Goal: Transaction & Acquisition: Obtain resource

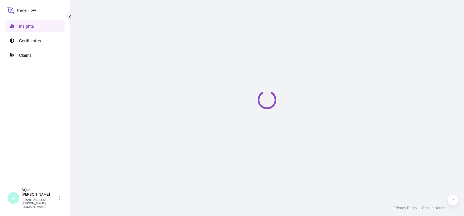
select select "2025"
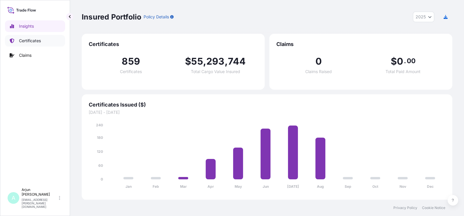
click at [30, 41] on p "Certificates" at bounding box center [30, 41] width 22 height 6
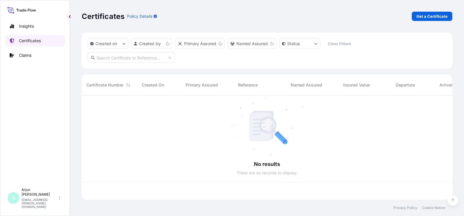
scroll to position [102, 365]
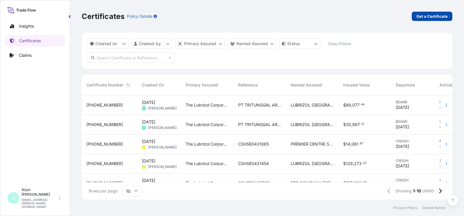
click at [427, 17] on p "Get a Certificate" at bounding box center [431, 16] width 31 height 6
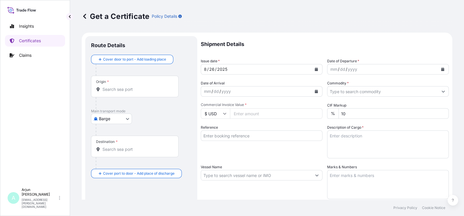
click at [127, 119] on body "Insights Certificates Claims A Arjun Ghadigaonkar arjun.ghadigaonkar@lubrizol.c…" at bounding box center [232, 108] width 464 height 216
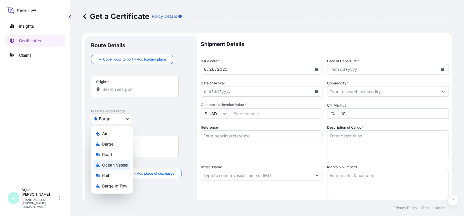
click at [121, 166] on span "Ocean Vessel" at bounding box center [115, 165] width 26 height 6
select select "Ocean Vessel"
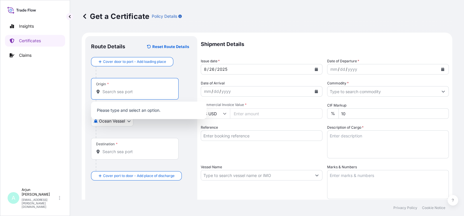
click at [125, 93] on input "Origin *" at bounding box center [136, 92] width 69 height 6
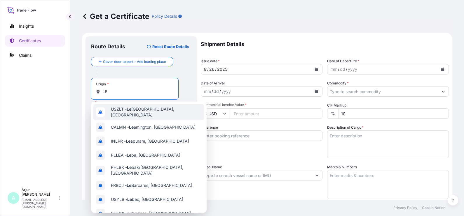
type input "L"
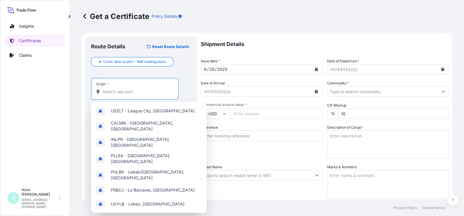
paste input "RM - 25.08.2025"
type input "RM - 25.08.2025"
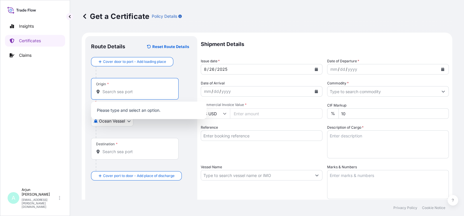
paste input "RM - 25.08.2025"
type input "RM - 25.08.2025"
click at [114, 88] on div "Origin *" at bounding box center [134, 89] width 87 height 22
click at [114, 89] on input "Origin * Please select an origin" at bounding box center [136, 92] width 69 height 6
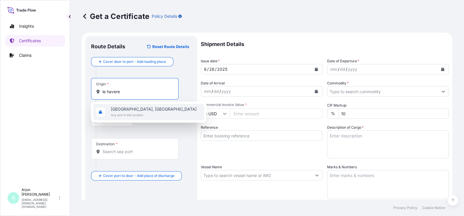
click at [117, 108] on span "[GEOGRAPHIC_DATA], [GEOGRAPHIC_DATA]" at bounding box center [154, 109] width 86 height 6
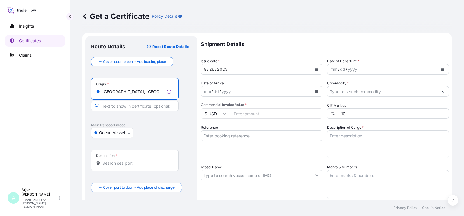
type input "[GEOGRAPHIC_DATA], [GEOGRAPHIC_DATA]"
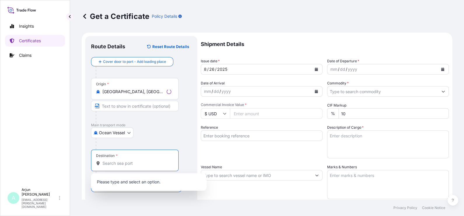
click at [113, 161] on input "Destination *" at bounding box center [136, 164] width 69 height 6
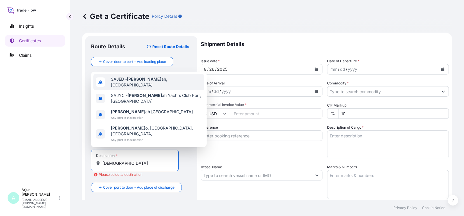
click at [153, 88] on span "[PERSON_NAME] ah, [GEOGRAPHIC_DATA]" at bounding box center [156, 82] width 91 height 12
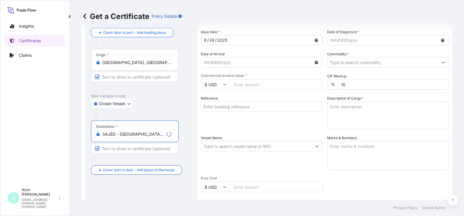
scroll to position [36, 0]
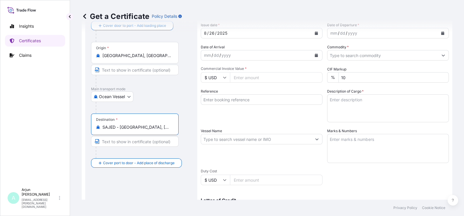
type input "SAJED - [GEOGRAPHIC_DATA], [GEOGRAPHIC_DATA]"
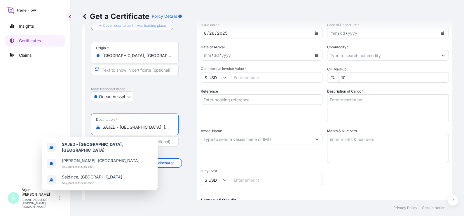
click at [142, 100] on div "Ocean Vessel Air Barge Road Ocean Vessel Rail Barge in Tow" at bounding box center [141, 97] width 100 height 10
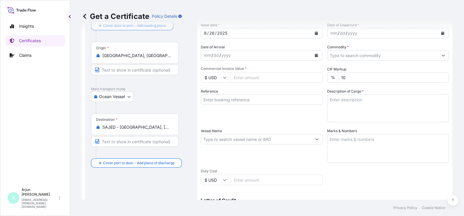
click at [134, 181] on div "Route Details Reset Route Details Cover door to port - Add loading place Place …" at bounding box center [141, 147] width 100 height 283
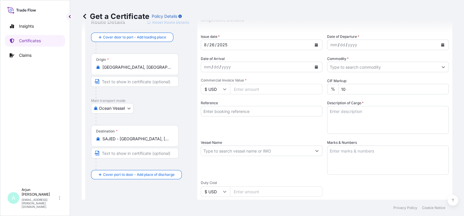
scroll to position [0, 0]
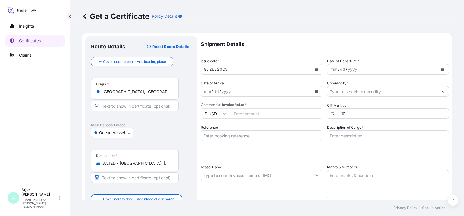
click at [362, 69] on div "mm / dd / yyyy" at bounding box center [382, 69] width 111 height 10
click at [426, 71] on div "mm / dd / yyyy" at bounding box center [382, 69] width 111 height 10
click at [442, 69] on div "mm / dd / yyyy" at bounding box center [388, 69] width 122 height 10
click at [439, 69] on button "Calendar" at bounding box center [442, 69] width 9 height 9
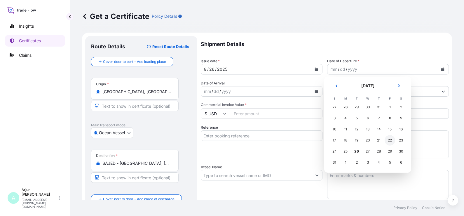
click at [388, 141] on div "22" at bounding box center [389, 140] width 10 height 10
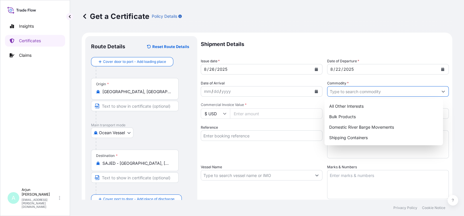
click at [349, 91] on input "Commodity *" at bounding box center [382, 91] width 111 height 10
click at [344, 104] on div "All Other Interests" at bounding box center [384, 106] width 114 height 10
type input "All Other Interests"
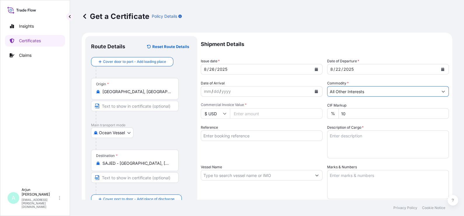
click at [268, 117] on input "Commercial Invoice Value *" at bounding box center [276, 113] width 92 height 10
paste input "36876.67"
type input "36876.67"
click at [252, 153] on div "Reference" at bounding box center [262, 142] width 122 height 34
click at [246, 136] on input "Reference" at bounding box center [262, 136] width 122 height 10
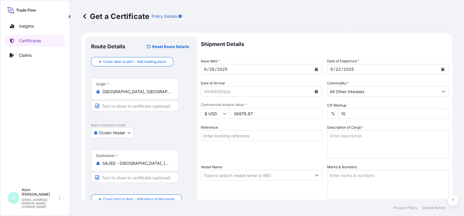
click at [259, 147] on div "Reference" at bounding box center [262, 142] width 122 height 34
click at [219, 133] on input "Reference" at bounding box center [262, 136] width 122 height 10
paste input "4503911619"
paste input "86651070"
type input "4503911619 + 86651070"
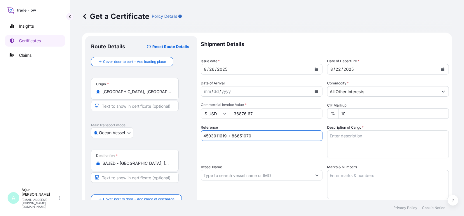
click at [388, 144] on textarea "Description of Cargo *" at bounding box center [388, 145] width 122 height 28
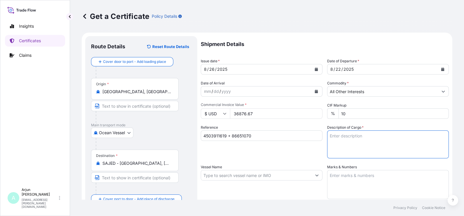
paste textarea "Additives containing olefin copolymer for viscosity Modifier"
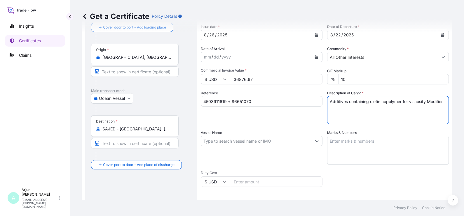
scroll to position [73, 0]
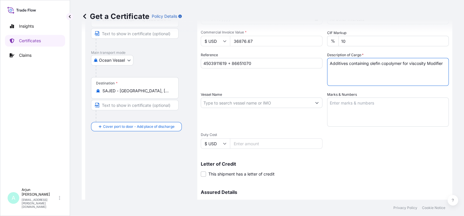
type textarea "Additives containing olefin copolymer for viscosity Modifier"
click at [243, 108] on div "Vessel Name" at bounding box center [262, 109] width 122 height 35
click at [222, 98] on div at bounding box center [262, 103] width 122 height 10
click at [238, 106] on input "Vessel Name" at bounding box center [256, 103] width 111 height 10
paste input "PAGE"
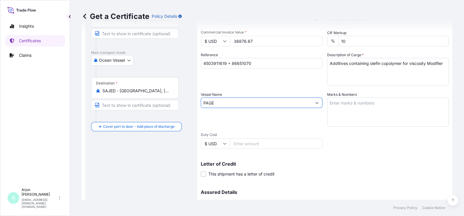
click at [224, 94] on div "Vessel Name PAGE" at bounding box center [262, 109] width 122 height 35
click at [223, 98] on div "Vessel Name PAGE" at bounding box center [262, 109] width 122 height 35
click at [221, 101] on input "PAGE" at bounding box center [256, 103] width 111 height 10
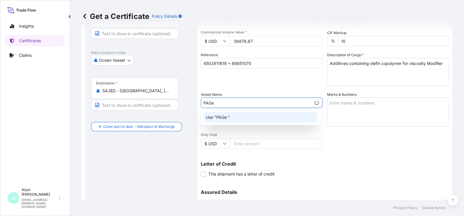
click at [222, 121] on div "Use "PAGe "" at bounding box center [260, 117] width 114 height 10
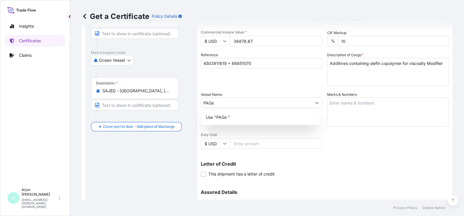
click at [397, 186] on div "Assured Details Primary Assured * Select a primary assured The Lubrizol Corpora…" at bounding box center [325, 212] width 248 height 58
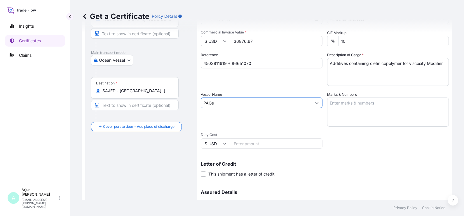
drag, startPoint x: 224, startPoint y: 102, endPoint x: 182, endPoint y: 99, distance: 41.8
click at [182, 99] on form "Route Details Reset Route Details Cover door to port - Add loading place Place …" at bounding box center [267, 110] width 370 height 301
paste input "E"
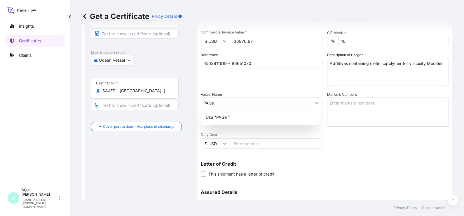
click at [312, 134] on span "Duty Cost" at bounding box center [262, 135] width 122 height 5
click at [312, 139] on input "Duty Cost" at bounding box center [276, 144] width 92 height 10
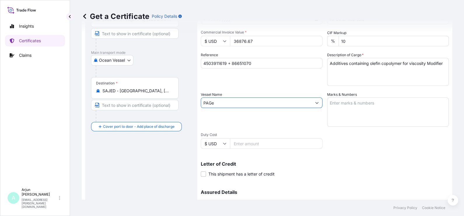
click at [306, 105] on input "PAGe" at bounding box center [256, 103] width 111 height 10
click at [315, 104] on button "Show suggestions" at bounding box center [316, 103] width 10 height 10
type input "P"
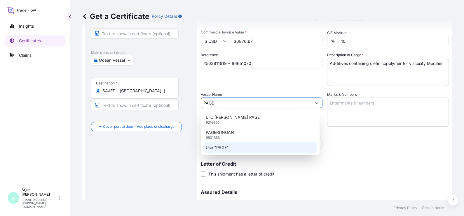
click at [222, 147] on p "Use "PAGE"" at bounding box center [217, 148] width 23 height 6
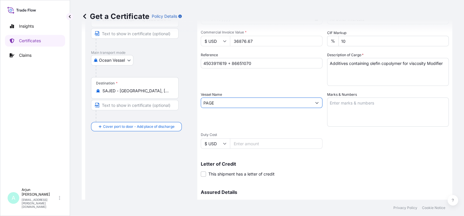
type input "PAGE"
click at [345, 148] on div "Shipment Details Issue date * 8 / 26 / 2025 Date of Departure * 8 / 22 / 2025 D…" at bounding box center [325, 103] width 248 height 278
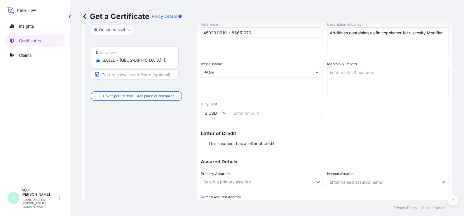
scroll to position [61, 0]
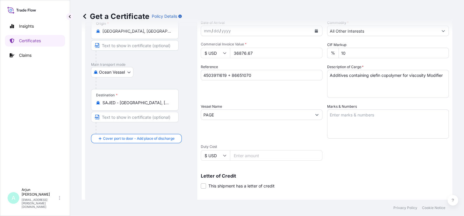
click at [350, 117] on textarea "Marks & Numbers" at bounding box center [388, 124] width 122 height 29
paste textarea "72 Drums - 7075F\260 Product - LUBRIZOL® 7075F, STD Black & YELLOW TTNU1231229 …"
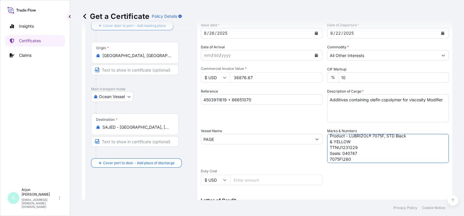
scroll to position [17, 0]
drag, startPoint x: 347, startPoint y: 157, endPoint x: 328, endPoint y: 140, distance: 25.8
click at [328, 140] on textarea "72 Drums - 7075F\260 Product - LUBRIZOL® 7075F, STD Black & YELLOW TTNU1231229 …" at bounding box center [388, 148] width 122 height 29
paste textarea "MRKU6973102"
click at [346, 143] on textarea "72 Drums - 7075F\260 Product - LUBRIZOL® 7075F, STD Black & YELLOW MRKU6973102 …" at bounding box center [388, 148] width 122 height 29
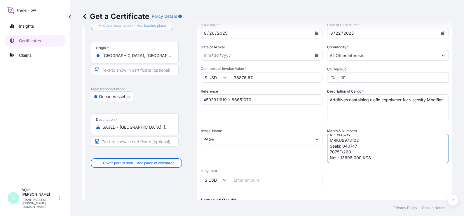
click at [346, 143] on textarea "72 Drums - 7075F\260 Product - LUBRIZOL® 7075F, STD Black & YELLOW MRKU6973102 …" at bounding box center [388, 148] width 122 height 29
click at [356, 151] on textarea "72 Drums - 7075F\260 Product - LUBRIZOL® 7075F, STD Black & YELLOW MRKU6973102 …" at bounding box center [388, 148] width 122 height 29
click at [357, 146] on textarea "72 Drums - 7075F\260 Product - LUBRIZOL® 7075F, STD Black & YELLOW MRKU6973102 …" at bounding box center [388, 148] width 122 height 29
click at [347, 147] on textarea "72 Drums - 7075F\260 Product - LUBRIZOL® 7075F, STD Black & YELLOW MRKU6973102 …" at bounding box center [388, 148] width 122 height 29
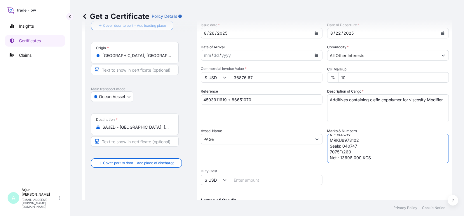
click at [347, 147] on textarea "72 Drums - 7075F\260 Product - LUBRIZOL® 7075F, STD Black & YELLOW MRKU6973102 …" at bounding box center [388, 148] width 122 height 29
paste textarea "040789"
type textarea "72 Drums - 7075F\260 Product - LUBRIZOL® 7075F, STD Black & YELLOW MRKU6973102 …"
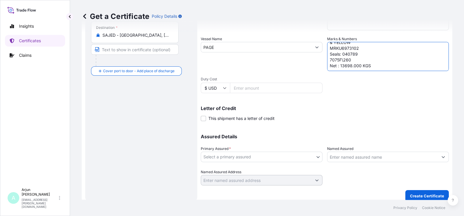
scroll to position [134, 0]
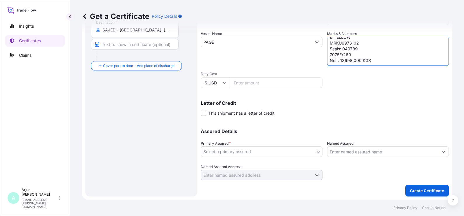
click at [277, 147] on body "Insights Certificates Claims A Arjun Ghadigaonkar arjun.ghadigaonkar@lubrizol.c…" at bounding box center [232, 108] width 464 height 216
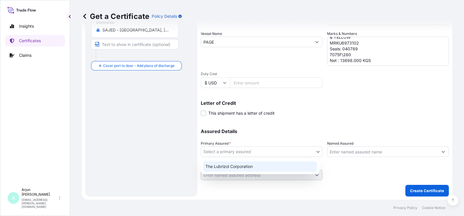
click at [246, 167] on div "The Lubrizol Corporation" at bounding box center [260, 167] width 114 height 10
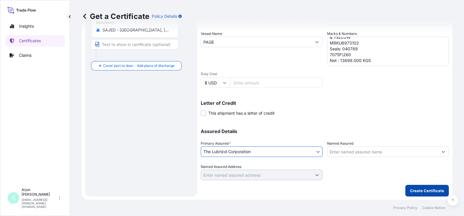
click at [416, 188] on p "Create Certificate" at bounding box center [427, 191] width 34 height 6
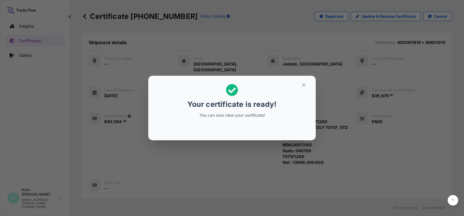
click at [174, 135] on div at bounding box center [232, 129] width 158 height 14
click at [302, 86] on icon "button" at bounding box center [303, 85] width 5 height 5
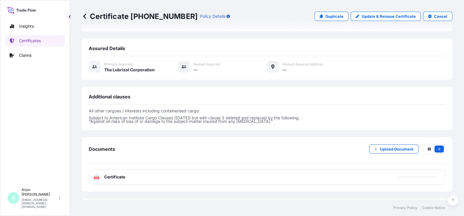
scroll to position [189, 0]
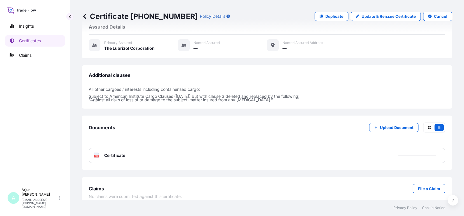
click at [205, 148] on div "PDF Certificate" at bounding box center [267, 155] width 356 height 15
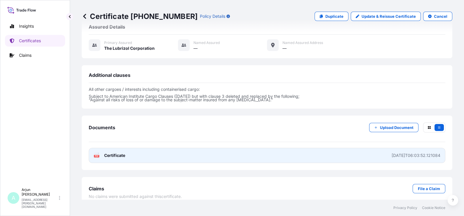
click at [200, 149] on link "PDF Certificate 2025-08-26T06:03:52.121084" at bounding box center [267, 155] width 356 height 15
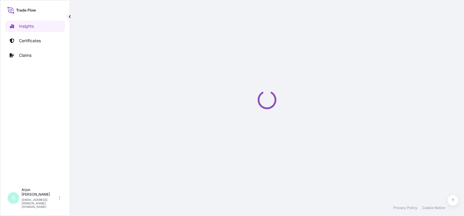
select select "2025"
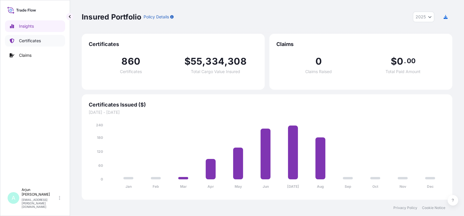
click at [42, 41] on link "Certificates" at bounding box center [35, 41] width 60 height 12
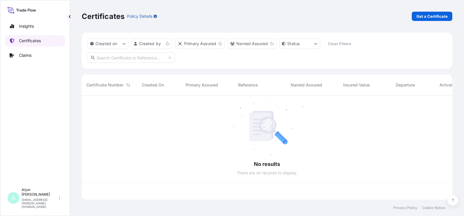
scroll to position [102, 365]
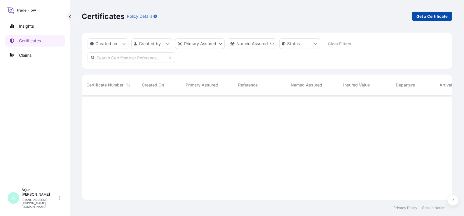
click at [430, 17] on p "Get a Certificate" at bounding box center [431, 16] width 31 height 6
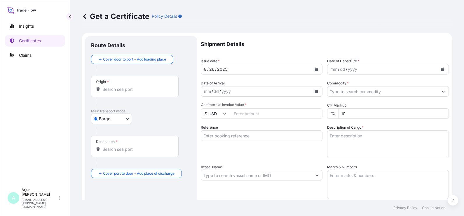
click at [257, 116] on input "Commercial Invoice Value *" at bounding box center [276, 113] width 92 height 10
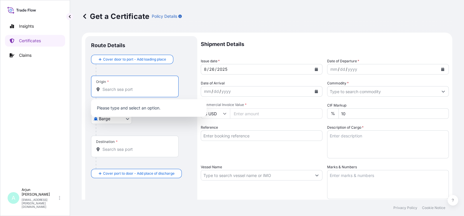
click at [134, 90] on input "Origin *" at bounding box center [136, 90] width 69 height 6
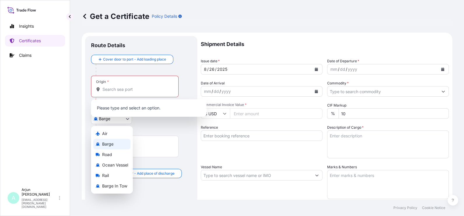
click at [118, 123] on body "0 options available. Insights Certificates Claims A Arjun [PERSON_NAME] [EMAIL_…" at bounding box center [232, 108] width 464 height 216
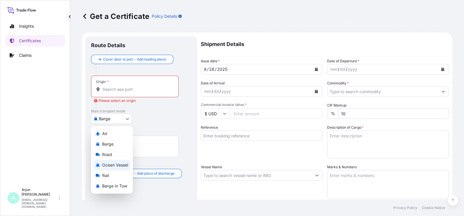
click at [114, 166] on span "Ocean Vessel" at bounding box center [115, 165] width 26 height 6
select select "Ocean Vessel"
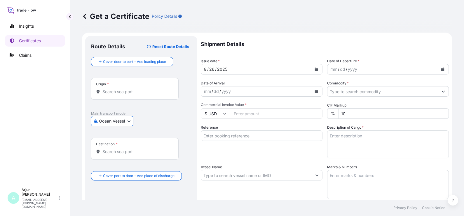
click at [113, 88] on div "Origin *" at bounding box center [134, 89] width 87 height 22
click at [113, 89] on input "Origin *" at bounding box center [136, 92] width 69 height 6
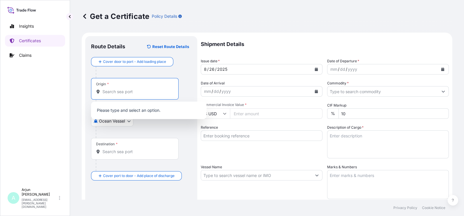
paste input "[GEOGRAPHIC_DATA], [GEOGRAPHIC_DATA]"
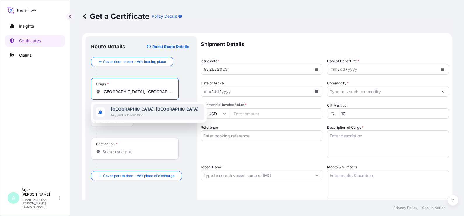
click at [131, 118] on div "[GEOGRAPHIC_DATA], [GEOGRAPHIC_DATA] Any port in this location" at bounding box center [148, 112] width 111 height 16
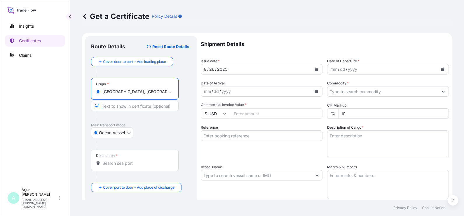
type input "[GEOGRAPHIC_DATA], [GEOGRAPHIC_DATA]"
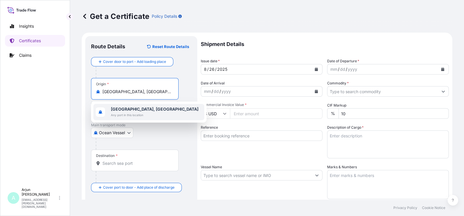
click at [134, 108] on b "[GEOGRAPHIC_DATA], [GEOGRAPHIC_DATA]" at bounding box center [154, 109] width 87 height 5
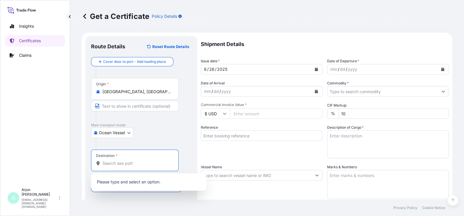
click at [117, 164] on input "Destination *" at bounding box center [136, 164] width 69 height 6
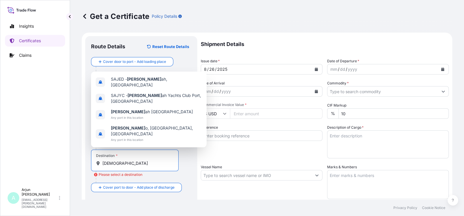
paste input "[GEOGRAPHIC_DATA], [GEOGRAPHIC_DATA]"
type input "[GEOGRAPHIC_DATA], [GEOGRAPHIC_DATA]"
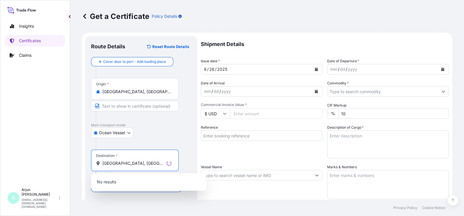
drag, startPoint x: 157, startPoint y: 163, endPoint x: 72, endPoint y: 155, distance: 85.2
click at [72, 155] on div "Get a Certificate Policy Details Route Details Reset Route Details Cover door t…" at bounding box center [267, 100] width 394 height 200
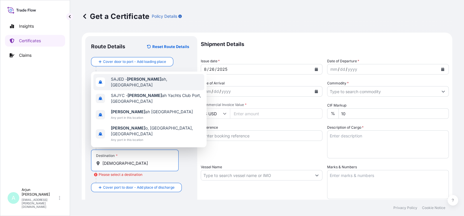
click at [152, 88] on span "[PERSON_NAME] ah, [GEOGRAPHIC_DATA]" at bounding box center [156, 82] width 91 height 12
type input "SAJED - [GEOGRAPHIC_DATA], [GEOGRAPHIC_DATA]"
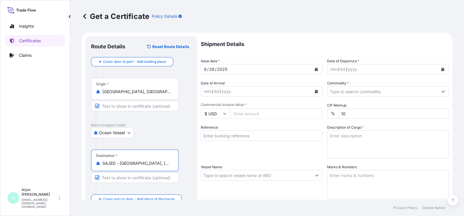
click at [332, 71] on div "mm" at bounding box center [334, 69] width 8 height 7
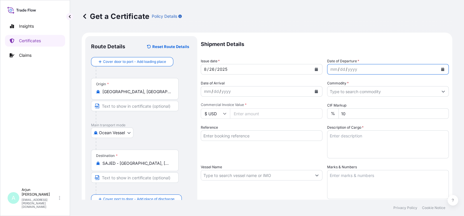
click at [394, 74] on div "mm / dd / yyyy" at bounding box center [388, 69] width 122 height 10
click at [438, 65] on button "Calendar" at bounding box center [442, 69] width 9 height 9
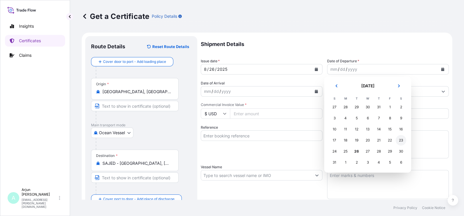
click at [401, 140] on div "23" at bounding box center [400, 140] width 10 height 10
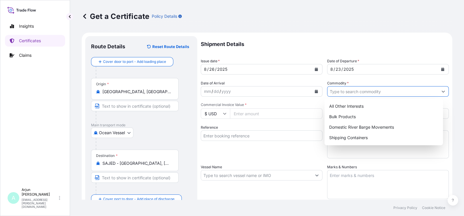
click at [343, 91] on input "Commodity *" at bounding box center [382, 91] width 111 height 10
click at [347, 105] on div "All Other Interests" at bounding box center [384, 106] width 114 height 10
type input "All Other Interests"
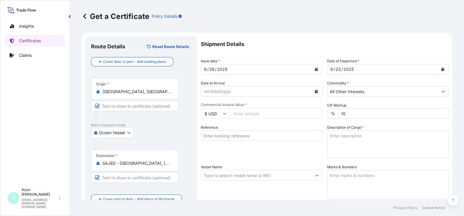
click at [290, 114] on input "Commercial Invoice Value *" at bounding box center [276, 113] width 92 height 10
paste input "41257.44"
type input "41257.44"
click at [288, 154] on div "Shipment Details Issue date * [DATE] Date of Departure * [DATE] Date of Arrival…" at bounding box center [325, 175] width 248 height 278
click at [259, 138] on input "Reference" at bounding box center [262, 136] width 122 height 10
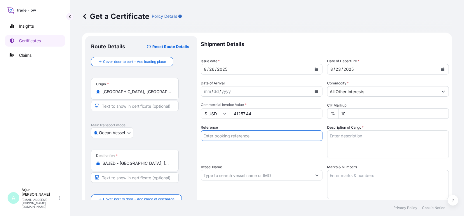
paste input "4503913339 + 86653655"
type input "4503913339 + 86653655"
click at [222, 148] on div "Reference 4503913339 + 86653655" at bounding box center [262, 142] width 122 height 34
click at [293, 157] on div "Reference 4503913339 + 86653655" at bounding box center [262, 142] width 122 height 34
click at [246, 157] on div "Reference 4503913339 + 86653655" at bounding box center [262, 142] width 122 height 34
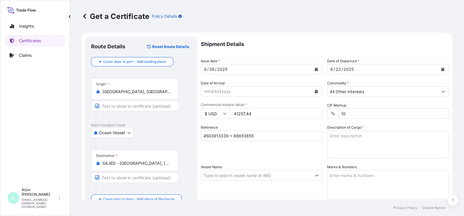
click at [362, 150] on textarea "Description of Cargo *" at bounding box center [388, 145] width 122 height 28
paste textarea "Additives containing Polyalkylmethacrylate for Pour Point depressants."
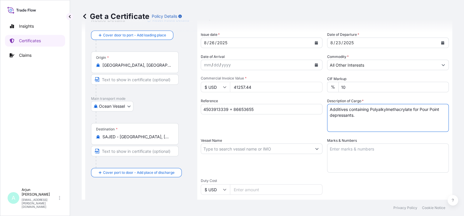
scroll to position [36, 0]
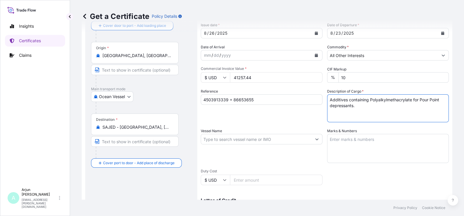
type textarea "Additives containing Polyalkylmethacrylate for Pour Point depressants."
click at [247, 140] on input "Vessel Name" at bounding box center [256, 139] width 111 height 10
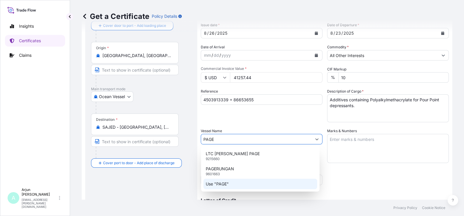
click at [225, 183] on p "Use "PAGE"" at bounding box center [217, 184] width 23 height 6
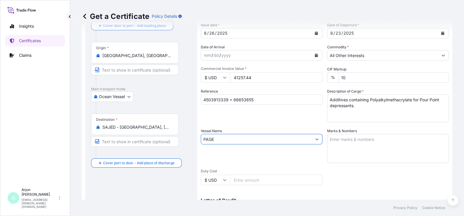
type input "PAGE"
click at [349, 137] on textarea "Marks & Numbers" at bounding box center [388, 148] width 122 height 29
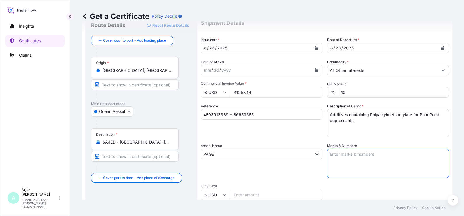
scroll to position [0, 0]
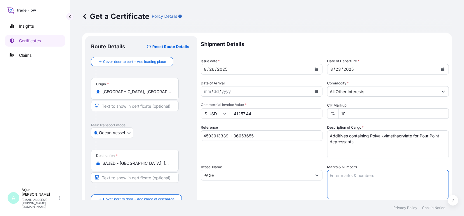
click at [341, 182] on textarea "Marks & Numbers" at bounding box center [388, 184] width 122 height 29
paste textarea "72 Drums - 7075F\260 Product - LUBRIZOL® 7075F, STD Black & YELLOW MRKU6973102 …"
click at [329, 173] on textarea "72 Drums - 7075F\260 Product - LUBRIZOL® 7075F, STD Black & YELLOW MRKU6973102 …" at bounding box center [388, 184] width 122 height 29
drag, startPoint x: 375, startPoint y: 174, endPoint x: 349, endPoint y: 172, distance: 25.7
click at [349, 172] on textarea "40 Drums - 7075F\260 Product - LUBRIZOL® 7075F, STD Black & YELLOW MRKU6973102 …" at bounding box center [388, 184] width 122 height 29
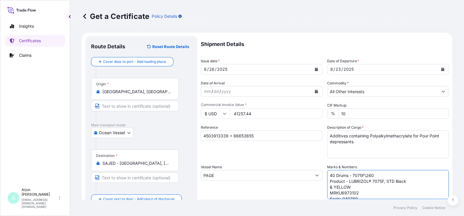
click at [365, 174] on textarea "40 Drums - 7075F\260 Product - LUBRIZOL® 7075F, STD Black & YELLOW MRKU6973102 …" at bounding box center [388, 184] width 122 height 29
click at [372, 174] on textarea "40 Drums - 7075F\260 Product - LUBRIZOL® 7075F, STD Black & YELLOW MRKU6973102 …" at bounding box center [388, 184] width 122 height 29
click at [372, 185] on textarea "40 Drums - 7075F\260 Product - LUBRIZOL® 7075F, STD Black & YELLOW MRKU6973102 …" at bounding box center [388, 184] width 122 height 29
drag, startPoint x: 371, startPoint y: 175, endPoint x: 351, endPoint y: 173, distance: 19.7
click at [351, 173] on textarea "40 Drums - 7075F\260 Product - LUBRIZOL® 7075F, STD Black & YELLOW MRKU6973102 …" at bounding box center [388, 184] width 122 height 29
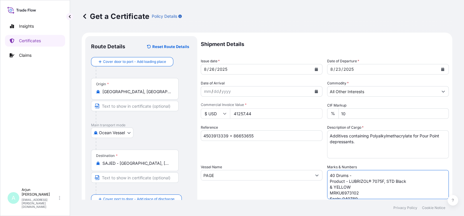
paste textarea "7749BE\260"
drag, startPoint x: 346, startPoint y: 182, endPoint x: 352, endPoint y: 186, distance: 6.9
click at [352, 186] on textarea "40 Drums - 7749BE\260 Product - LUBRIZOL® 7075F, STD Black & YELLOW MRKU6973102…" at bounding box center [388, 184] width 122 height 29
paste textarea "749B, STD BLACK"
drag, startPoint x: 361, startPoint y: 188, endPoint x: 376, endPoint y: 196, distance: 17.3
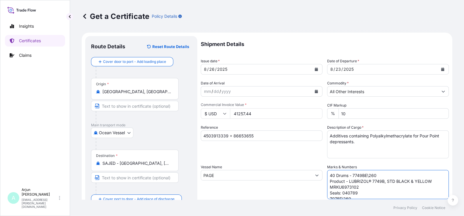
click at [364, 189] on textarea "40 Drums - 7749BE\260 Product - LUBRIZOL® 7749B, STD BLACK & YELLOW MRKU6973102…" at bounding box center [388, 184] width 122 height 29
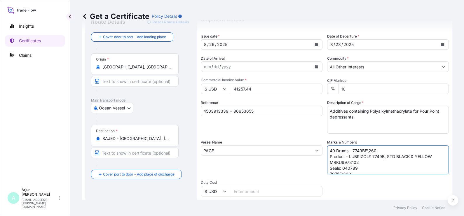
scroll to position [36, 0]
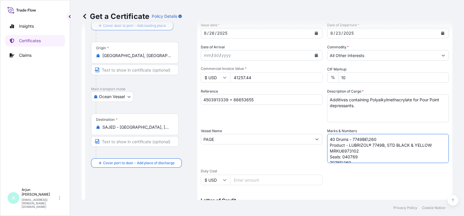
click at [347, 151] on textarea "40 Drums - 7749BE\260 Product - LUBRIZOL® 7749B, STD BLACK & YELLOW MRKU6973102…" at bounding box center [388, 148] width 122 height 29
paste textarea "9541587"
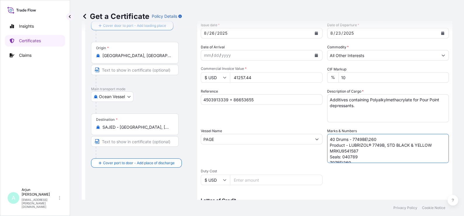
click at [352, 157] on textarea "40 Drums - 7749BE\260 Product - LUBRIZOL® 7749B, STD BLACK & YELLOW MRKU9541587…" at bounding box center [388, 148] width 122 height 29
drag, startPoint x: 352, startPoint y: 157, endPoint x: 367, endPoint y: 167, distance: 17.2
click at [352, 157] on textarea "40 Drums - 7749BE\260 Product - LUBRIZOL® 7749B, STD BLACK & YELLOW MRKU9541587…" at bounding box center [388, 148] width 122 height 29
paste textarea "94"
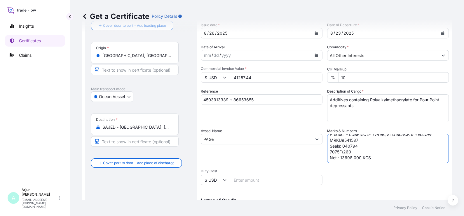
drag, startPoint x: 347, startPoint y: 151, endPoint x: 321, endPoint y: 152, distance: 26.0
click at [321, 152] on div "Shipment Details Issue date * [DATE] Date of Departure * [DATE] Date of Arrival…" at bounding box center [325, 139] width 248 height 278
paste textarea "749BE"
click at [343, 157] on textarea "40 Drums - 7749BE\260 Product - LUBRIZOL® 7749B, STD BLACK & YELLOW MRKU9541587…" at bounding box center [388, 148] width 122 height 29
drag, startPoint x: 343, startPoint y: 157, endPoint x: 346, endPoint y: 165, distance: 8.4
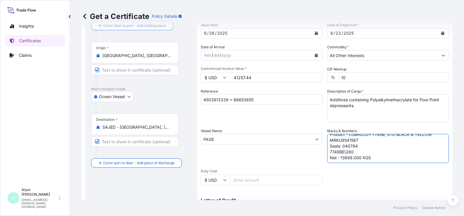
click at [343, 157] on textarea "40 Drums - 7749BE\260 Product - LUBRIZOL® 7749B, STD BLACK & YELLOW MRKU9541587…" at bounding box center [388, 148] width 122 height 29
paste textarea "7160"
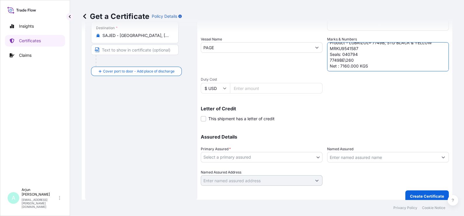
scroll to position [134, 0]
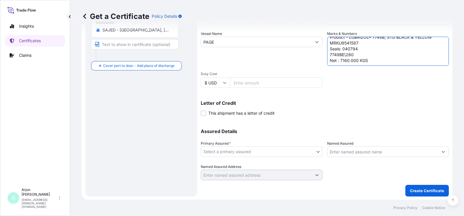
type textarea "40 Drums - 7749BE\260 Product - LUBRIZOL® 7749B, STD BLACK & YELLOW MRKU9541587…"
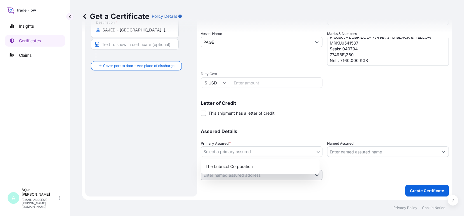
click at [269, 153] on body "Insights Certificates Claims A Arjun [PERSON_NAME] [EMAIL_ADDRESS][PERSON_NAME]…" at bounding box center [232, 108] width 464 height 216
click at [248, 164] on div "The Lubrizol Corporation" at bounding box center [260, 167] width 114 height 10
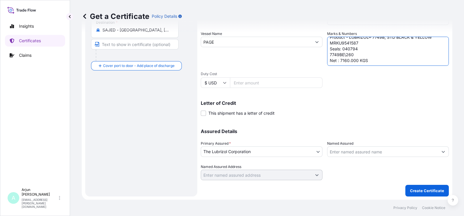
click at [411, 185] on div "Shipment Details Issue date * [DATE] Date of Departure * [DATE] Date of Arrival…" at bounding box center [325, 50] width 248 height 294
click at [411, 187] on button "Create Certificate" at bounding box center [426, 191] width 43 height 12
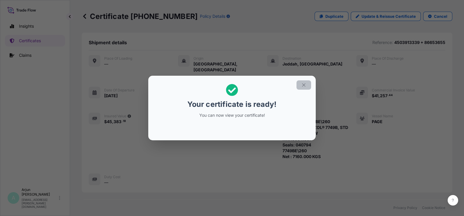
click at [305, 86] on icon "button" at bounding box center [303, 85] width 5 height 5
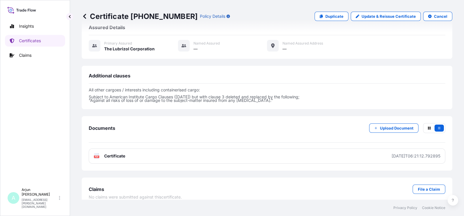
scroll to position [183, 0]
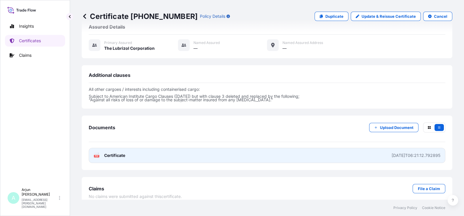
click at [204, 148] on link "PDF Certificate [DATE]T06:21:12.792895" at bounding box center [267, 155] width 356 height 15
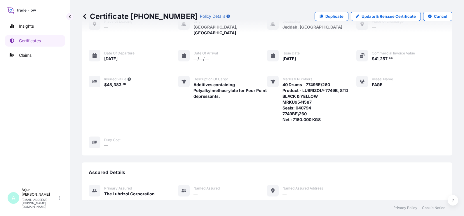
scroll to position [0, 0]
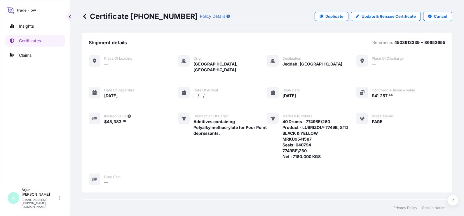
click at [46, 30] on link "Insights" at bounding box center [35, 26] width 60 height 12
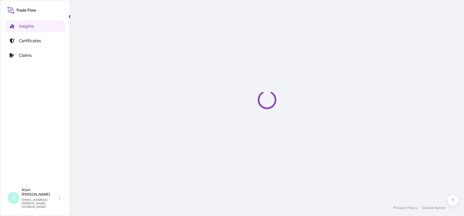
click at [41, 3] on div "Insights Certificates Claims A Arjun [PERSON_NAME] [EMAIL_ADDRESS][PERSON_NAME]…" at bounding box center [35, 108] width 70 height 216
click at [40, 8] on div at bounding box center [34, 10] width 55 height 8
click at [30, 11] on icon at bounding box center [21, 10] width 29 height 8
select select "2025"
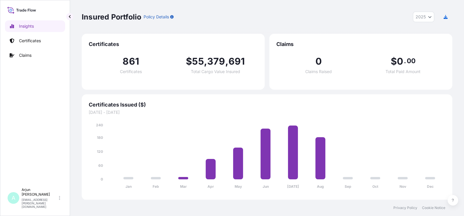
click at [31, 11] on icon at bounding box center [21, 10] width 29 height 8
click at [32, 9] on icon at bounding box center [21, 10] width 29 height 8
click at [32, 45] on link "Certificates" at bounding box center [35, 41] width 60 height 12
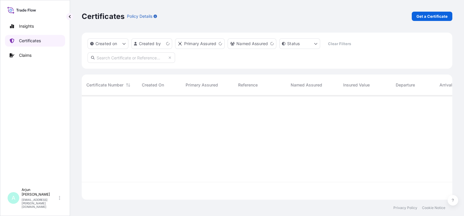
scroll to position [102, 365]
click at [435, 20] on link "Get a Certificate" at bounding box center [431, 16] width 41 height 9
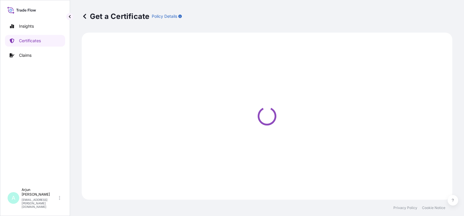
select select "Barge"
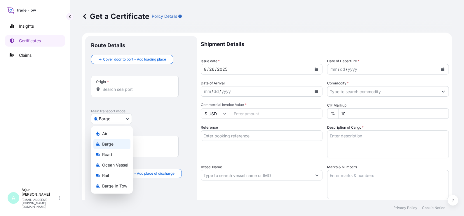
click at [111, 117] on body "Insights Certificates Claims A Arjun [PERSON_NAME] [EMAIL_ADDRESS][PERSON_NAME]…" at bounding box center [232, 108] width 464 height 216
click at [118, 166] on span "Ocean Vessel" at bounding box center [115, 165] width 26 height 6
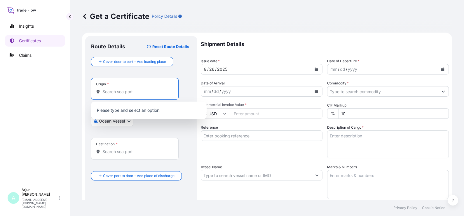
click at [115, 91] on input "Origin *" at bounding box center [136, 92] width 69 height 6
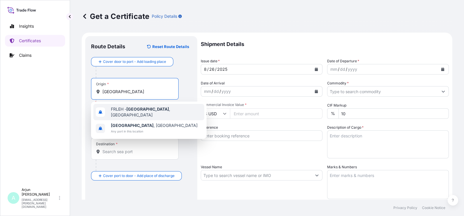
click at [118, 108] on span "FRLEH - [GEOGRAPHIC_DATA] , [GEOGRAPHIC_DATA]" at bounding box center [156, 112] width 91 height 12
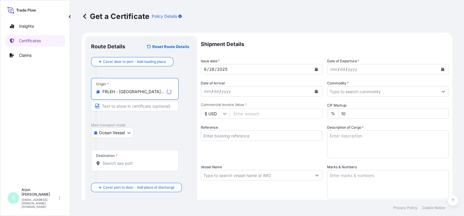
type input "FRLEH - [GEOGRAPHIC_DATA], [GEOGRAPHIC_DATA]"
click at [112, 158] on div "Destination *" at bounding box center [134, 161] width 87 height 22
click at [112, 161] on input "Destination *" at bounding box center [136, 164] width 69 height 6
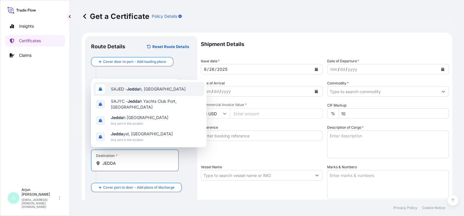
click at [133, 93] on div "SAJED - Jedda h, [GEOGRAPHIC_DATA]" at bounding box center [148, 89] width 111 height 14
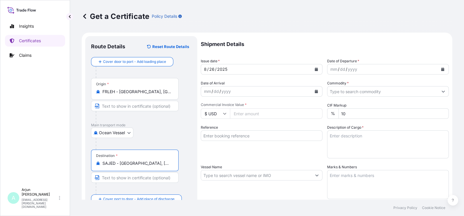
type input "SAJED - [GEOGRAPHIC_DATA], [GEOGRAPHIC_DATA]"
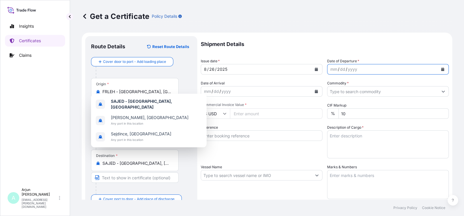
click at [441, 70] on icon "Calendar" at bounding box center [442, 69] width 3 height 3
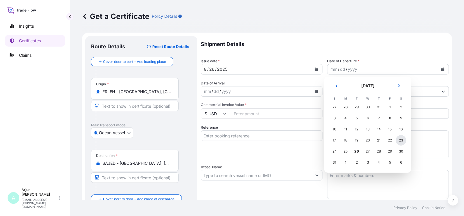
click at [400, 142] on div "23" at bounding box center [400, 140] width 10 height 10
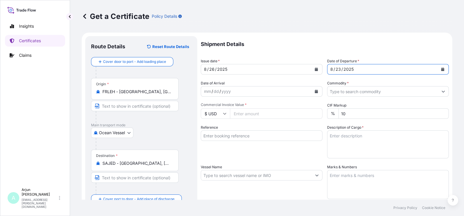
click at [351, 91] on input "Commodity *" at bounding box center [382, 91] width 111 height 10
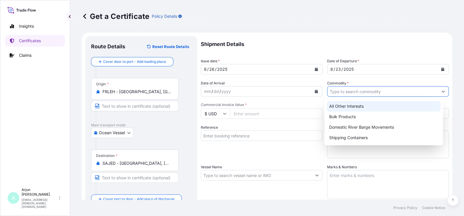
click at [343, 104] on div "All Other Interests" at bounding box center [384, 106] width 114 height 10
type input "All Other Interests"
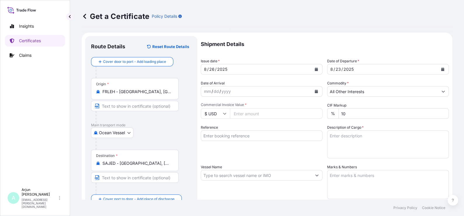
click at [279, 111] on input "Commercial Invoice Value *" at bounding box center [276, 113] width 92 height 10
paste input "27667.03"
type input "27667.03"
click at [267, 135] on input "Reference" at bounding box center [262, 136] width 122 height 10
paste input "4503912414 + 86653659"
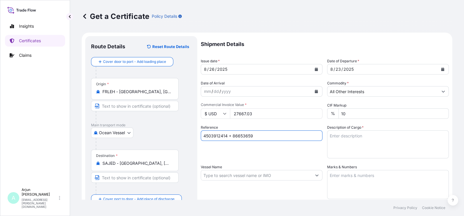
type input "4503912414 + 86653659"
click at [350, 138] on textarea "Description of Cargo *" at bounding box center [388, 145] width 122 height 28
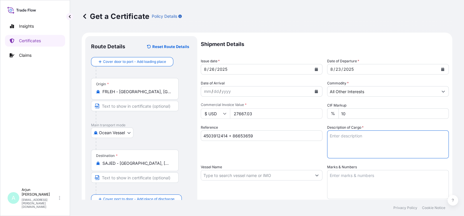
click at [346, 142] on textarea "Description of Cargo *" at bounding box center [388, 145] width 122 height 28
paste textarea "LUBRIZOL TRANSARABIAN CO LIMITED"
type textarea "LUBRIZOL TRANSARABIAN CO LIMITED"
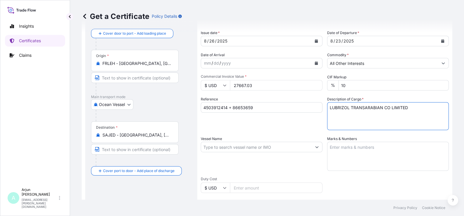
scroll to position [73, 0]
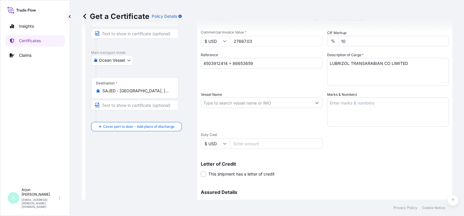
click at [247, 127] on div "Shipment Details Issue date * [DATE] Date of Departure * [DATE] Date of Arrival…" at bounding box center [325, 103] width 248 height 278
click at [236, 104] on input "Vessel Name" at bounding box center [256, 103] width 111 height 10
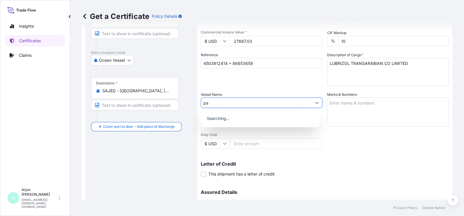
type input "p"
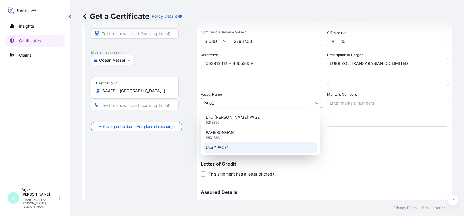
click at [230, 152] on div "Use "PAGE"" at bounding box center [260, 148] width 114 height 10
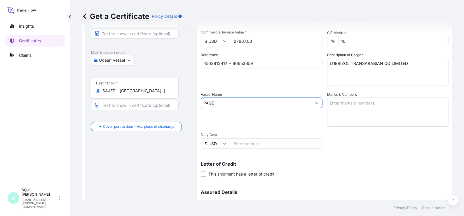
type input "PAGE"
click at [335, 112] on textarea "Marks & Numbers" at bounding box center [388, 112] width 122 height 29
click at [344, 106] on textarea "Marks & Numbers" at bounding box center [388, 112] width 122 height 29
paste textarea "72 Drums - 7075F\260 Product - LUBRIZOL® 7075F, STD Black & YELLOW MRKU6973102 …"
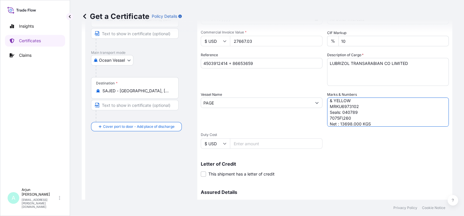
click at [352, 99] on textarea "72 Drums - 7075F\260 Product - LUBRIZOL® 7075F, STD Black & YELLOW MRKU6973102 …" at bounding box center [388, 112] width 122 height 29
click at [332, 102] on textarea "72 Drums - 7075F\260 Product - LUBRIZOL® 7075F, STD Black & YELLOW MRKU6973102 …" at bounding box center [388, 112] width 122 height 29
drag, startPoint x: 373, startPoint y: 101, endPoint x: 350, endPoint y: 105, distance: 22.8
click at [350, 105] on textarea "40 Drums - 7075F\260 Product - LUBRIZOL® 7075F, STD Black & YELLOW MRKU6973102 …" at bounding box center [388, 112] width 122 height 29
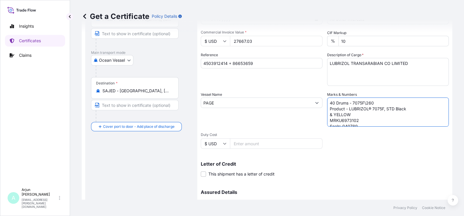
paste textarea "418A"
paste textarea "PV6310\260"
drag, startPoint x: 347, startPoint y: 115, endPoint x: 353, endPoint y: 119, distance: 7.9
click at [353, 119] on textarea "40 Drums - 7418A\260 3 Drums - PV6310\260 Product - LUBRIZOL® 7075F, STD Black …" at bounding box center [388, 112] width 122 height 29
paste textarea "418A, STD BLACK"
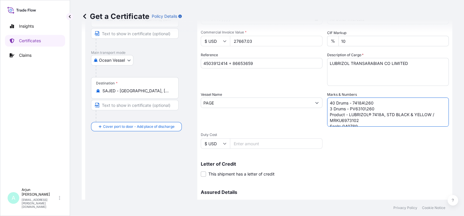
paste textarea "LUBRIZOL® PV6310, STD. BLACK & YELLOW"
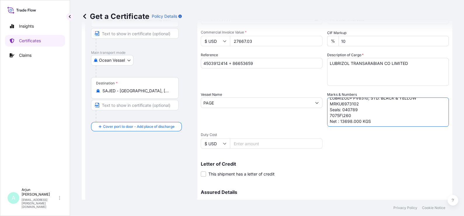
click at [341, 104] on textarea "40 Drums - 7418A\260 3 Drums - PV6310\260 Product - LUBRIZOL® 7418A, STD BLACK …" at bounding box center [388, 112] width 122 height 29
drag, startPoint x: 341, startPoint y: 104, endPoint x: 371, endPoint y: 117, distance: 33.0
click at [341, 104] on textarea "40 Drums - 7418A\260 3 Drums - PV6310\260 Product - LUBRIZOL® 7418A, STD BLACK …" at bounding box center [388, 112] width 122 height 29
paste textarea "9541587"
click at [348, 108] on textarea "40 Drums - 7418A\260 3 Drums - PV6310\260 Product - LUBRIZOL® 7418A, STD BLACK …" at bounding box center [388, 112] width 122 height 29
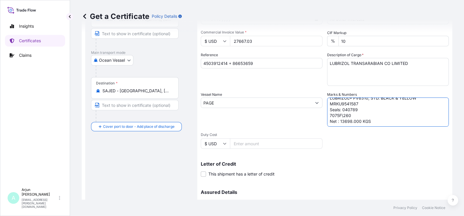
click at [348, 108] on textarea "40 Drums - 7418A\260 3 Drums - PV6310\260 Product - LUBRIZOL® 7418A, STD BLACK …" at bounding box center [388, 112] width 122 height 29
paste textarea "94"
click at [338, 114] on textarea "40 Drums - 7418A\260 3 Drums - PV6310\260 Product - LUBRIZOL® 7418A, STD BLACK …" at bounding box center [388, 112] width 122 height 29
click at [338, 113] on textarea "40 Drums - 7418A\260 3 Drums - PV6310\260 Product - LUBRIZOL® 7418A, STD BLACK …" at bounding box center [388, 112] width 122 height 29
click at [344, 114] on textarea "40 Drums - 7418A\260 3 Drums - PV6310\260 Product - LUBRIZOL® 7418A, STD BLACK …" at bounding box center [388, 112] width 122 height 29
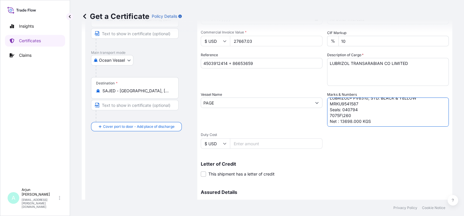
click at [344, 114] on textarea "40 Drums - 7418A\260 3 Drums - PV6310\260 Product - LUBRIZOL® 7418A, STD BLACK …" at bounding box center [388, 112] width 122 height 29
click at [241, 62] on input "4503912414 + 86653659" at bounding box center [262, 63] width 122 height 10
click at [240, 63] on input "4503912414 + 86653659" at bounding box center [262, 63] width 122 height 10
drag, startPoint x: 341, startPoint y: 114, endPoint x: 353, endPoint y: 114, distance: 12.0
click at [332, 115] on textarea "40 Drums - 7418A\260 3 Drums - PV6310\260 Product - LUBRIZOL® 7418A, STD BLACK …" at bounding box center [388, 112] width 122 height 29
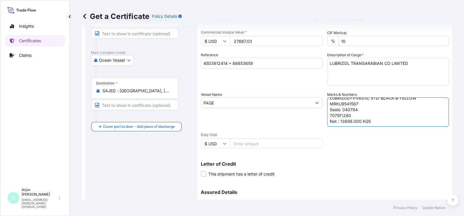
click at [353, 114] on textarea "40 Drums - 7418A\260 3 Drums - PV6310\260 Product - LUBRIZOL® 7418A, STD BLACK …" at bounding box center [388, 112] width 122 height 29
drag, startPoint x: 347, startPoint y: 115, endPoint x: 324, endPoint y: 117, distance: 23.4
click at [327, 117] on textarea "40 Drums - 7418A\260 3 Drums - PV6310\260 Product - LUBRIZOL® 7418A, STD BLACK …" at bounding box center [388, 112] width 122 height 29
paste textarea "418A"
paste textarea "PV6310\260"
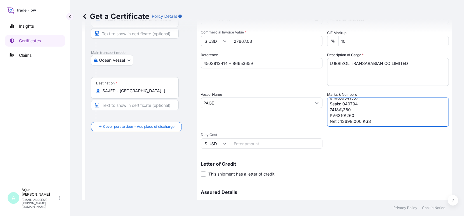
scroll to position [109, 0]
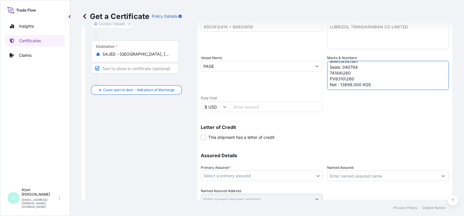
drag, startPoint x: 363, startPoint y: 86, endPoint x: 335, endPoint y: 86, distance: 27.4
click at [335, 86] on textarea "40 Drums - 7418A\260 3 Drums - PV6310\260 Product - LUBRIZOL® 7418A, STD BLACK …" at bounding box center [388, 75] width 122 height 29
paste textarea "7160.000"
click at [356, 84] on textarea "40 Drums - 7418A\260 3 Drums - PV6310\260 Product - LUBRIZOL® 7418A, STD BLACK …" at bounding box center [388, 75] width 122 height 29
click at [359, 85] on textarea "40 Drums - 7418A\260 3 Drums - PV6310\260 Product - LUBRIZOL® 7418A, STD BLACK …" at bounding box center [388, 75] width 122 height 29
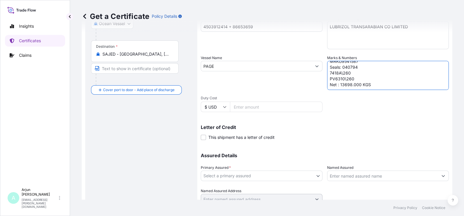
drag, startPoint x: 359, startPoint y: 84, endPoint x: 348, endPoint y: 83, distance: 10.8
click at [348, 83] on textarea "40 Drums - 7418A\260 3 Drums - PV6310\260 Product - LUBRIZOL® 7418A, STD BLACK …" at bounding box center [388, 75] width 122 height 29
drag, startPoint x: 351, startPoint y: 83, endPoint x: 355, endPoint y: 83, distance: 3.8
click at [351, 83] on textarea "40 Drums - 7418A\260 3 Drums - PV6310\260 Product - LUBRIZOL® 7418A, STD BLACK …" at bounding box center [388, 75] width 122 height 29
click at [356, 84] on textarea "40 Drums - 7418A\260 3 Drums - PV6310\260 Product - LUBRIZOL® 7418A, STD BLACK …" at bounding box center [388, 75] width 122 height 29
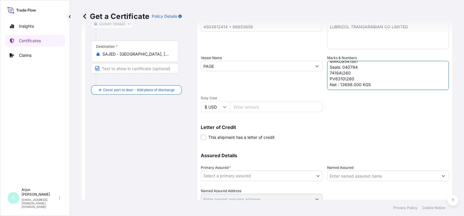
click at [372, 85] on textarea "40 Drums - 7418A\260 3 Drums - PV6310\260 Product - LUBRIZOL® 7418A, STD BLACK …" at bounding box center [388, 75] width 122 height 29
drag, startPoint x: 368, startPoint y: 77, endPoint x: 355, endPoint y: 73, distance: 13.2
click at [366, 77] on textarea "40 Drums - 7418A\260 3 Drums - PV6310\260 Product - LUBRIZOL® 7418A, STD BLACK …" at bounding box center [388, 75] width 122 height 29
drag, startPoint x: 357, startPoint y: 84, endPoint x: 354, endPoint y: 95, distance: 10.9
click at [337, 86] on textarea "40 Drums - 7418A\260 3 Drums - PV6310\260 Product - LUBRIZOL® 7418A, STD BLACK …" at bounding box center [388, 75] width 122 height 29
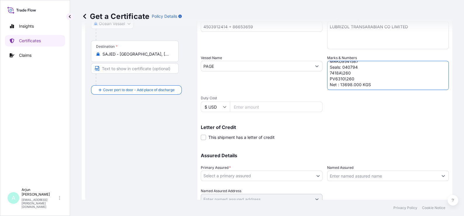
paste textarea "7160"
drag, startPoint x: 370, startPoint y: 85, endPoint x: 382, endPoint y: 94, distance: 15.3
click at [371, 85] on textarea "40 Drums - 7418A\260 3 Drums - PV6310\260 Product - LUBRIZOL® 7418A, STD BLACK …" at bounding box center [388, 75] width 122 height 29
paste textarea "896.000 KGS"
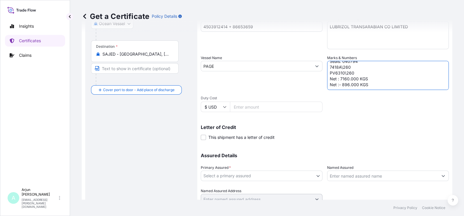
scroll to position [134, 0]
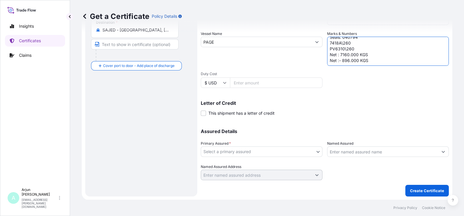
type textarea "40 Drums - 7418A\260 3 Drums - PV6310\260 Product - LUBRIZOL® 7418A, STD BLACK …"
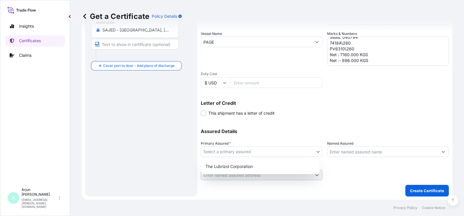
click at [269, 151] on body "Insights Certificates Claims A Arjun [PERSON_NAME] [EMAIL_ADDRESS][PERSON_NAME]…" at bounding box center [232, 108] width 464 height 216
click at [252, 164] on div "The Lubrizol Corporation" at bounding box center [260, 167] width 114 height 10
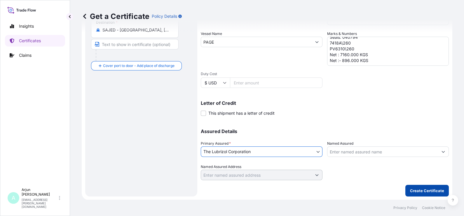
click at [410, 191] on p "Create Certificate" at bounding box center [427, 191] width 34 height 6
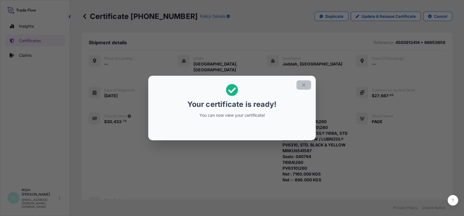
click at [305, 89] on button "button" at bounding box center [303, 84] width 15 height 9
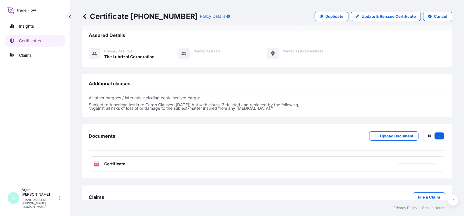
scroll to position [206, 0]
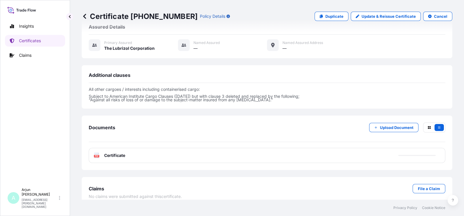
click at [188, 148] on div "PDF Certificate" at bounding box center [267, 155] width 356 height 15
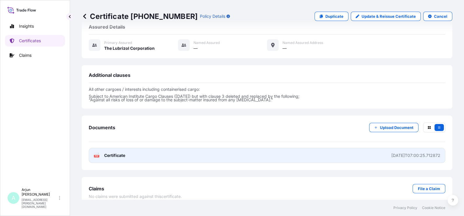
click at [167, 148] on link "PDF Certificate [DATE]T07:00:25.712872" at bounding box center [267, 155] width 356 height 15
